Goal: Communication & Community: Ask a question

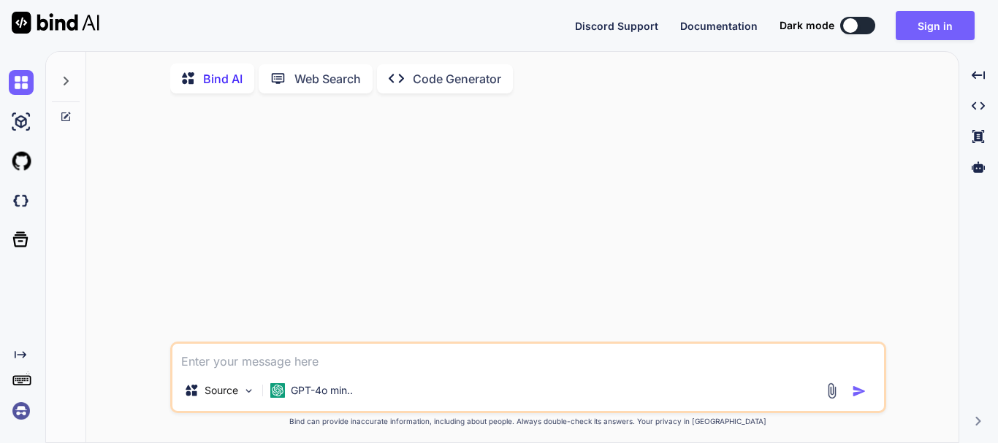
type textarea "x"
click at [930, 32] on button "Sign in" at bounding box center [934, 25] width 79 height 29
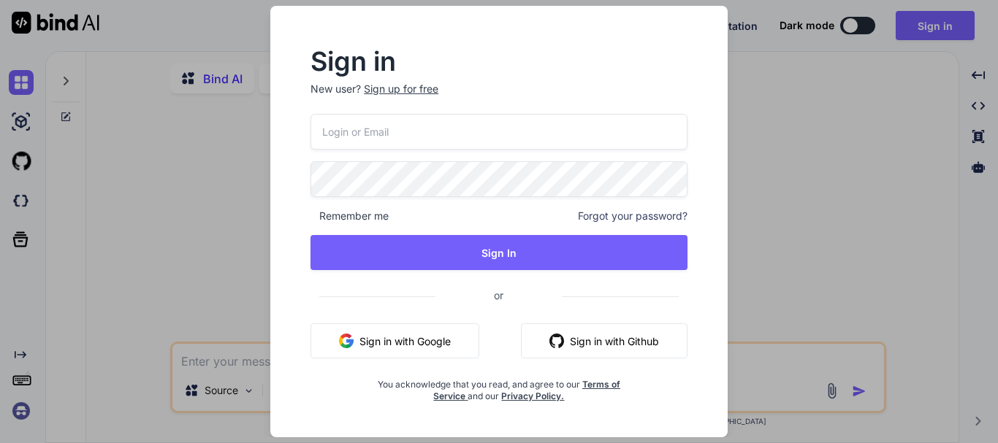
click at [378, 129] on input "email" at bounding box center [498, 132] width 377 height 36
paste input "cgz3bsvi2u@daouse.com"
type input "cgz3bsvi2u@daouse.com"
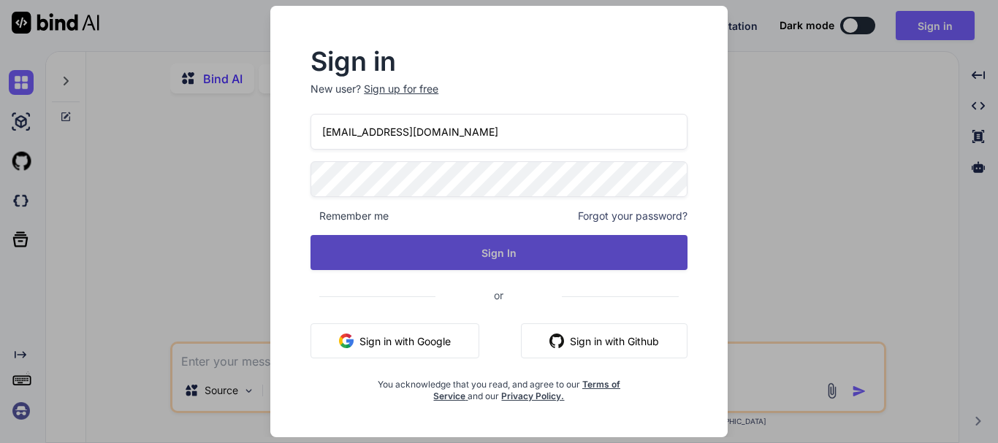
click at [449, 257] on button "Sign In" at bounding box center [498, 252] width 377 height 35
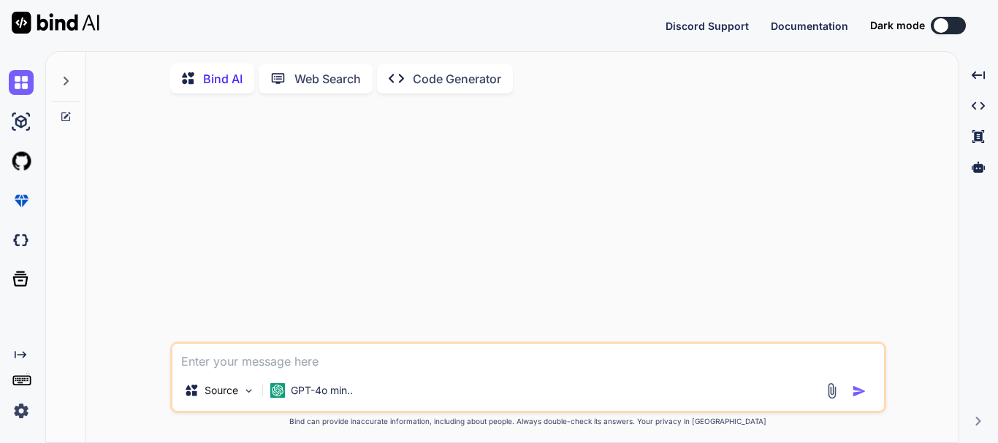
click at [946, 23] on div at bounding box center [940, 25] width 15 height 15
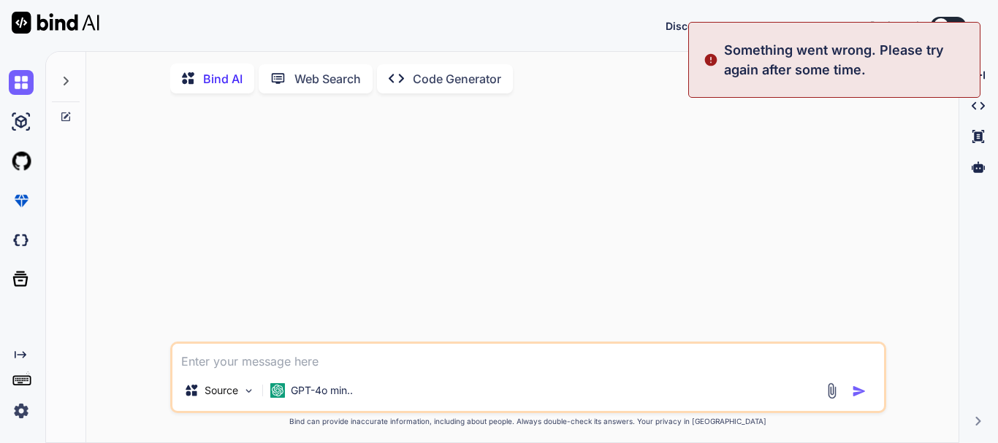
click at [778, 234] on div at bounding box center [529, 223] width 713 height 237
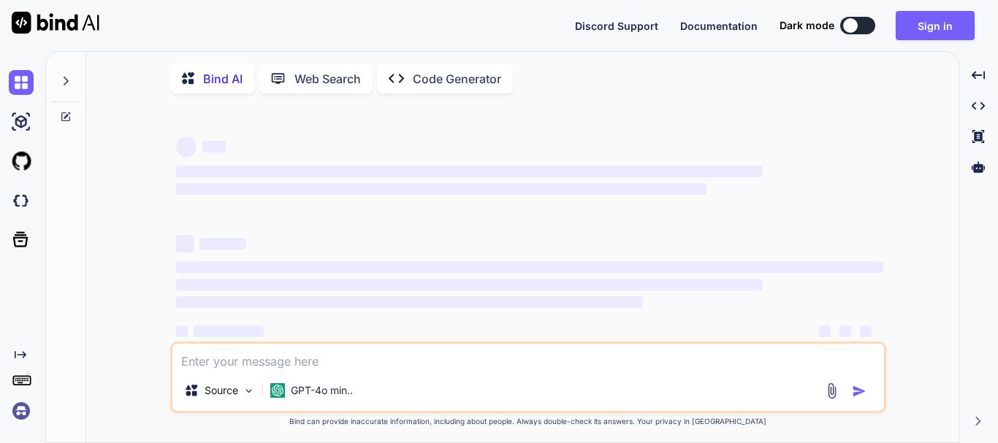
click at [853, 28] on div at bounding box center [850, 25] width 15 height 15
type textarea "x"
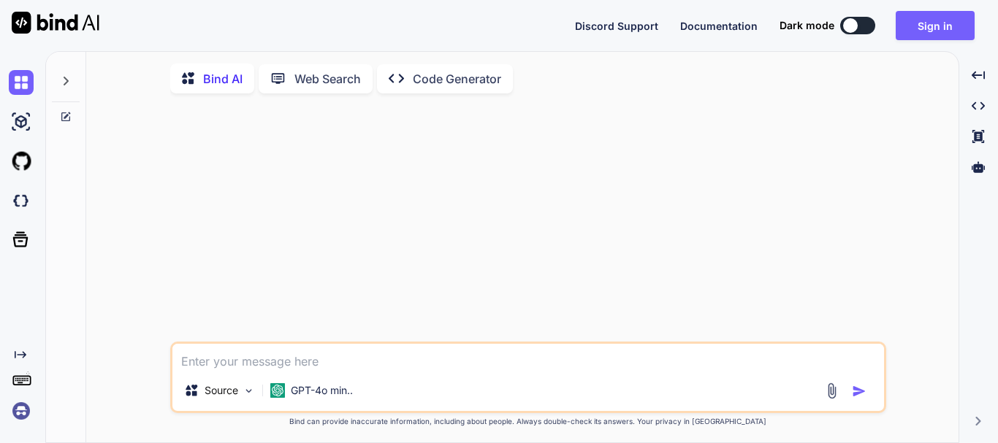
click at [852, 26] on div at bounding box center [850, 25] width 15 height 15
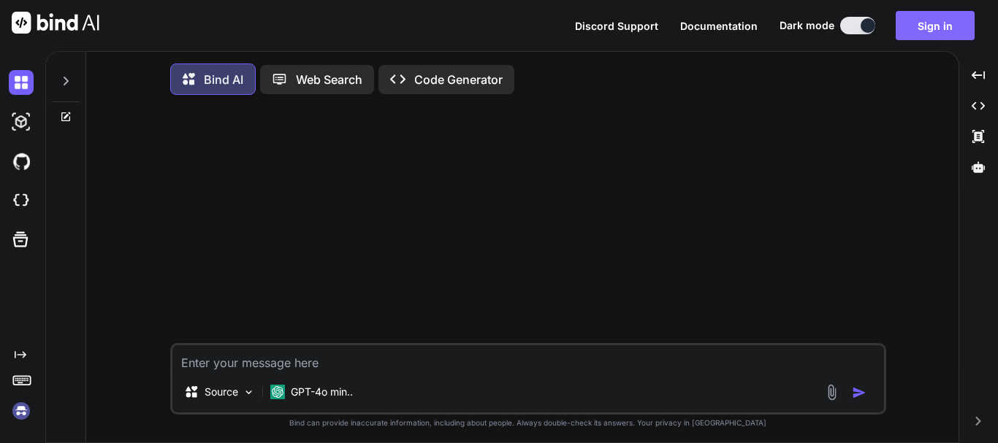
click at [922, 24] on button "Sign in" at bounding box center [934, 25] width 79 height 29
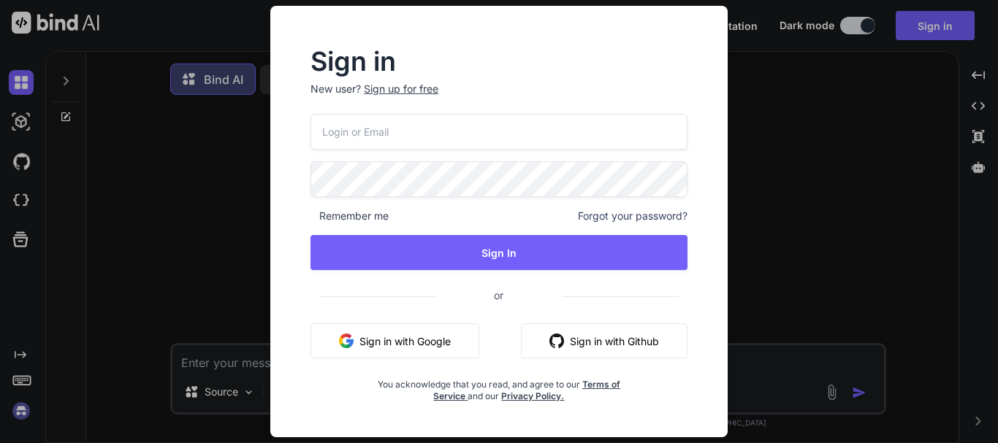
click at [358, 132] on input "email" at bounding box center [498, 132] width 377 height 36
paste input "[EMAIL_ADDRESS][DOMAIN_NAME]"
type input "[EMAIL_ADDRESS][DOMAIN_NAME]"
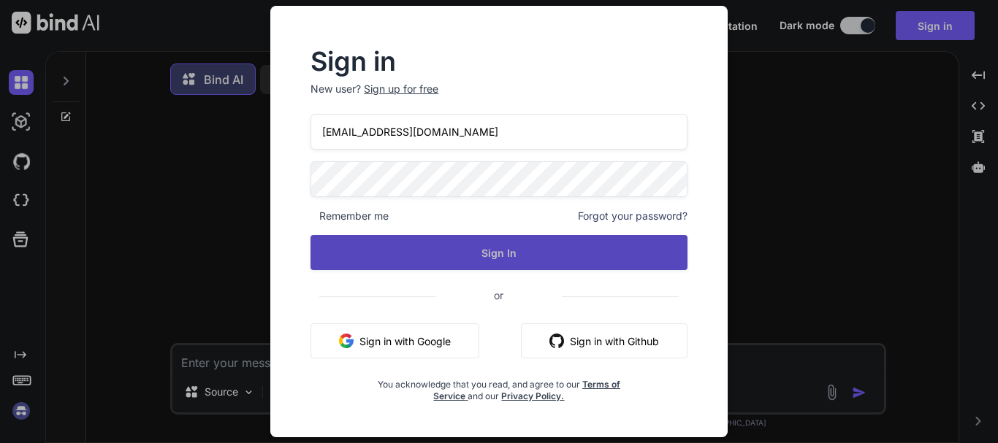
click at [431, 247] on button "Sign In" at bounding box center [498, 252] width 377 height 35
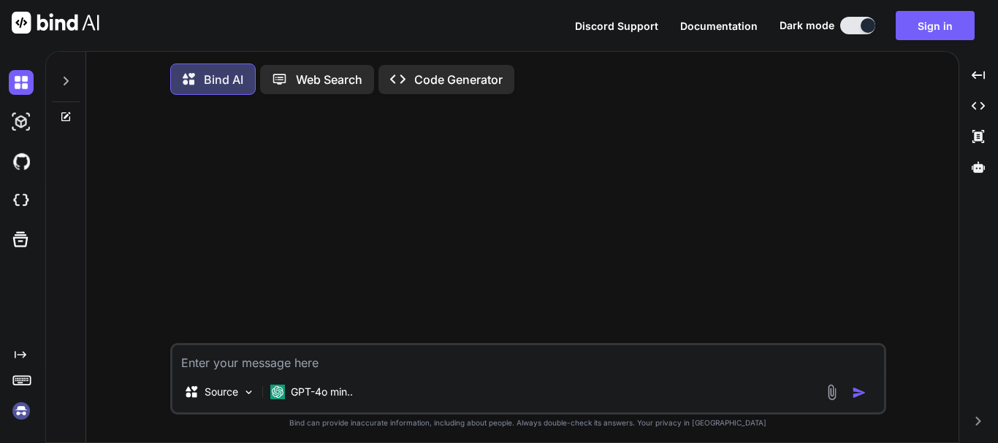
click at [368, 372] on textarea at bounding box center [527, 358] width 711 height 26
type textarea "hi"
click at [859, 394] on img "button" at bounding box center [858, 393] width 15 height 15
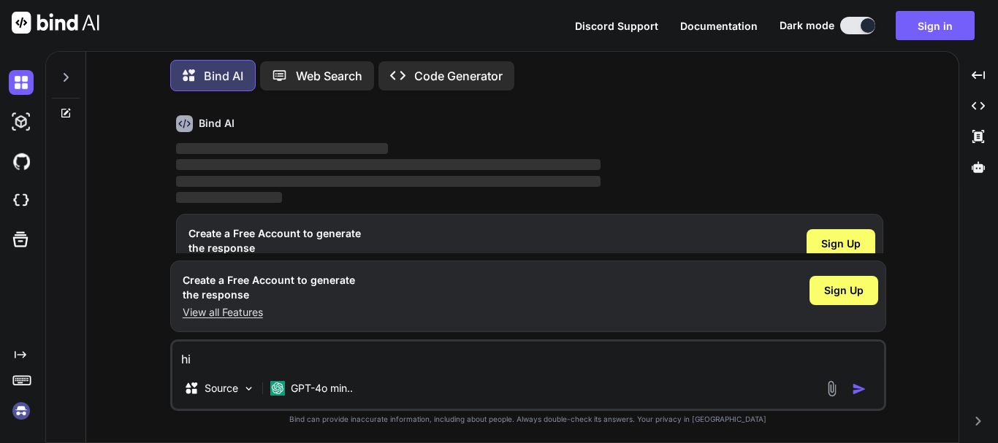
scroll to position [52, 0]
click at [838, 242] on span "Sign Up" at bounding box center [840, 243] width 39 height 15
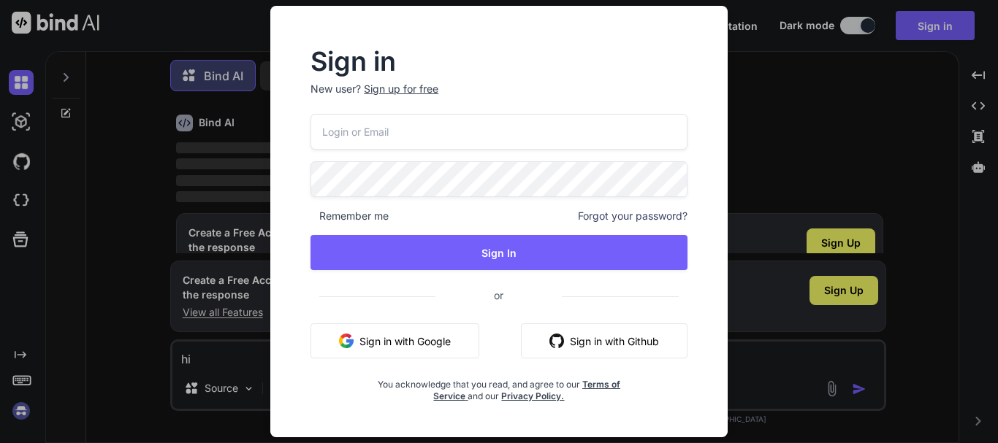
click at [424, 145] on input "email" at bounding box center [498, 132] width 377 height 36
paste input "[EMAIL_ADDRESS][DOMAIN_NAME]"
type input "[EMAIL_ADDRESS][DOMAIN_NAME]"
click at [414, 198] on div "[EMAIL_ADDRESS][DOMAIN_NAME] Remember me Forgot your password? Sign In or Sign …" at bounding box center [498, 258] width 377 height 288
click at [417, 100] on p "New user? Sign up for free" at bounding box center [498, 98] width 377 height 32
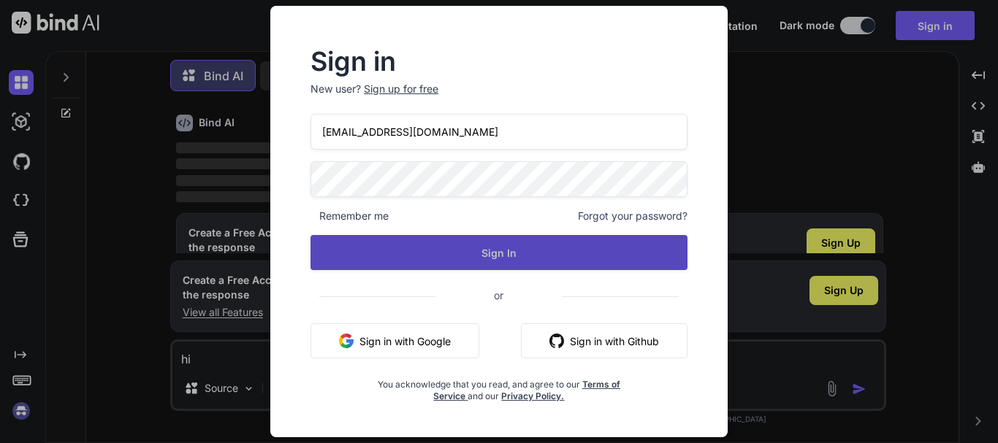
click at [472, 245] on button "Sign In" at bounding box center [498, 252] width 377 height 35
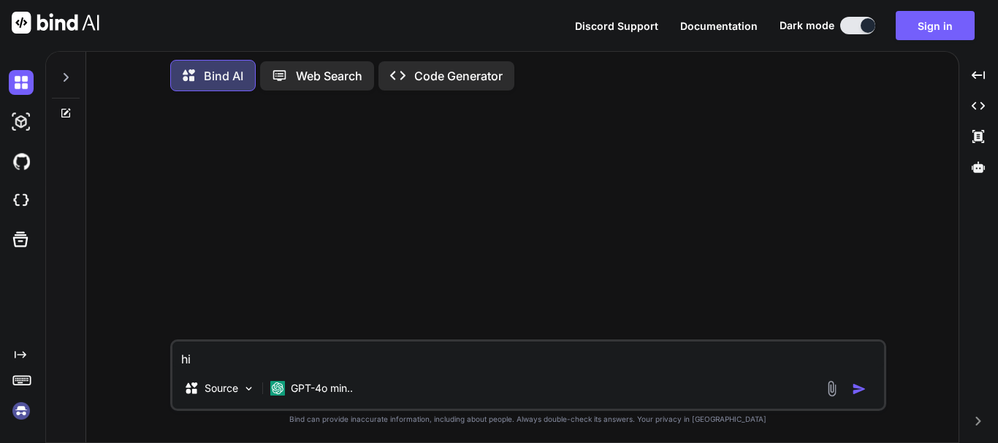
click at [175, 207] on div at bounding box center [529, 221] width 713 height 237
